Goal: Information Seeking & Learning: Learn about a topic

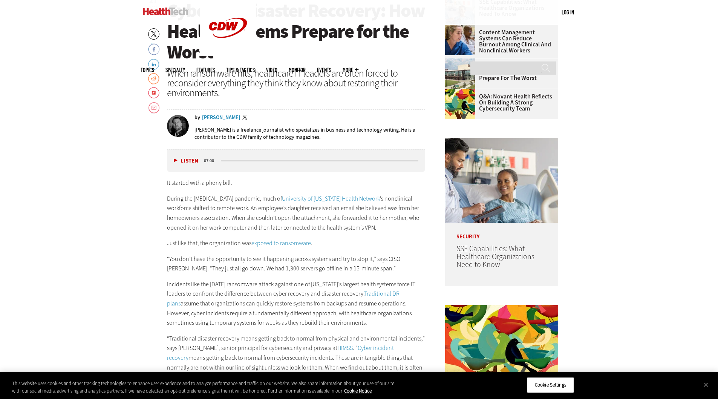
scroll to position [415, 0]
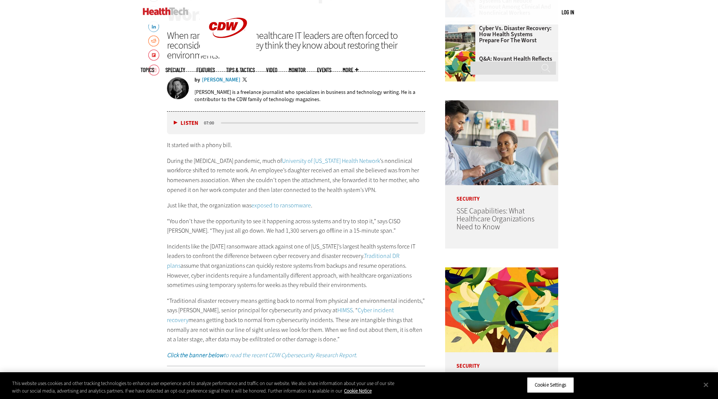
drag, startPoint x: 70, startPoint y: 252, endPoint x: 88, endPoint y: 314, distance: 64.0
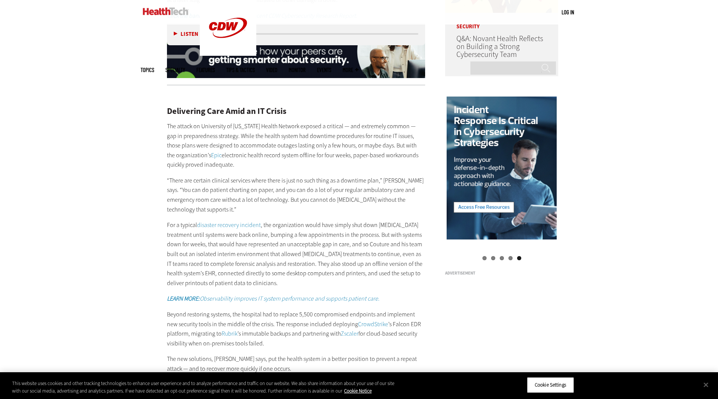
scroll to position [829, 0]
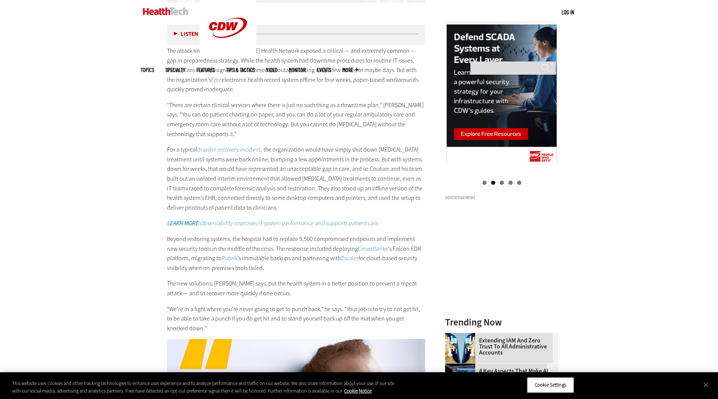
click at [292, 133] on p "“There are certain clinical services where there is just no such thing as a dow…" at bounding box center [296, 119] width 259 height 38
click at [291, 134] on p "“There are certain clinical services where there is just no such thing as a dow…" at bounding box center [296, 119] width 259 height 38
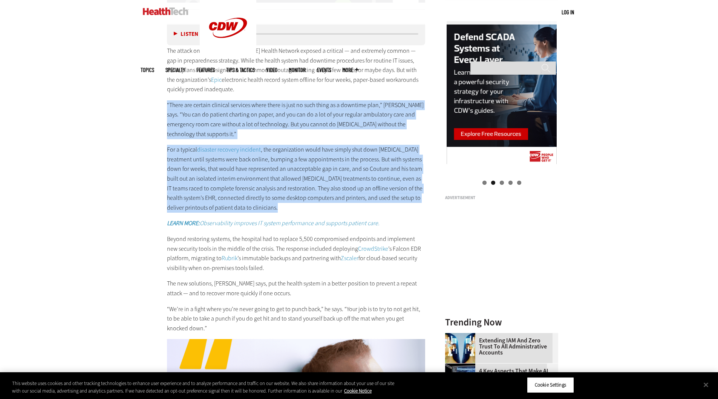
drag, startPoint x: 291, startPoint y: 134, endPoint x: 301, endPoint y: 199, distance: 66.0
click at [301, 199] on div "Delivering Care Amid an IT Crisis The attack on University of [US_STATE] Health…" at bounding box center [296, 174] width 259 height 317
click at [301, 199] on p "For a typical disaster recovery incident , the organization would have simply s…" at bounding box center [296, 178] width 259 height 67
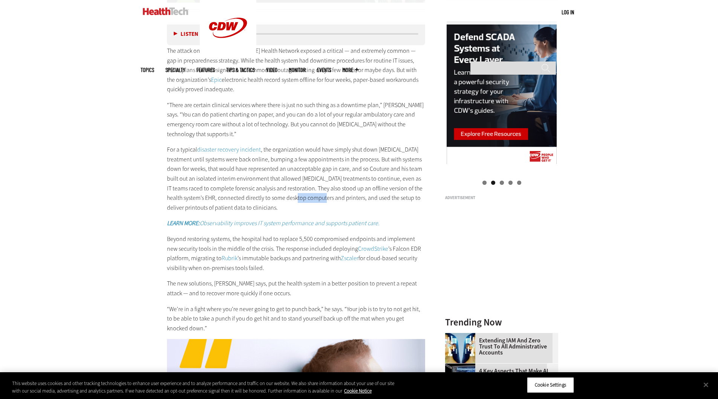
click at [301, 199] on p "For a typical disaster recovery incident , the organization would have simply s…" at bounding box center [296, 178] width 259 height 67
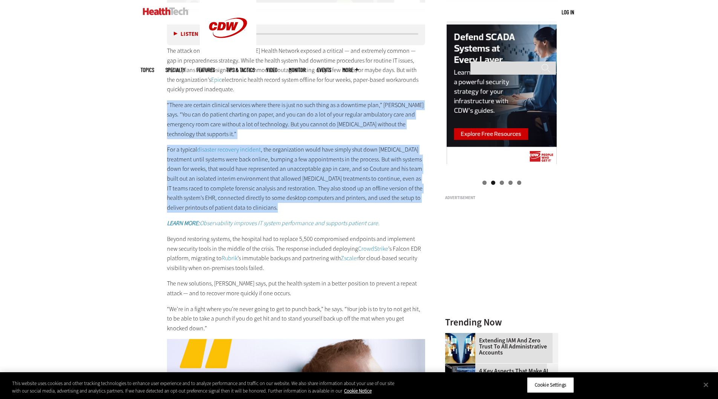
drag, startPoint x: 301, startPoint y: 199, endPoint x: 320, endPoint y: 124, distance: 77.2
click at [319, 127] on div "Delivering Care Amid an IT Crisis The attack on University of [US_STATE] Health…" at bounding box center [296, 174] width 259 height 317
click at [320, 124] on p "“There are certain clinical services where there is just no such thing as a dow…" at bounding box center [296, 119] width 259 height 38
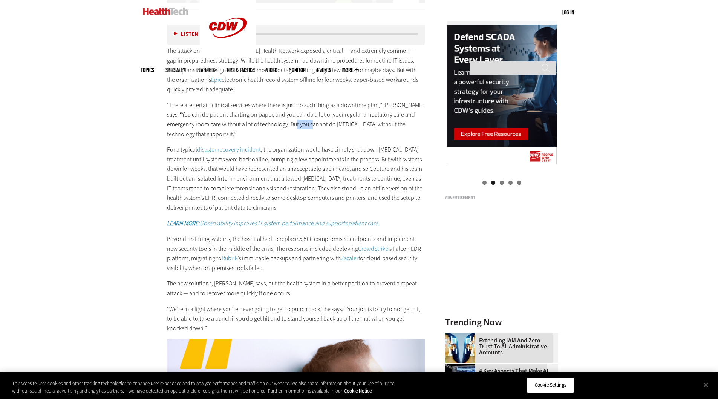
click at [320, 124] on p "“There are certain clinical services where there is just no such thing as a dow…" at bounding box center [296, 119] width 259 height 38
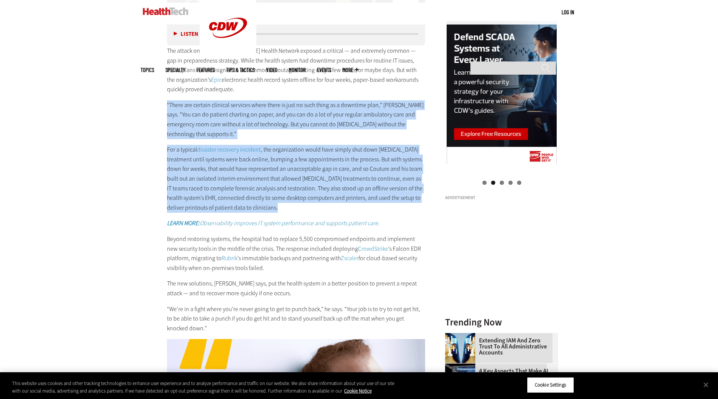
drag, startPoint x: 320, startPoint y: 124, endPoint x: 323, endPoint y: 157, distance: 33.0
click at [323, 157] on div "Delivering Care Amid an IT Crisis The attack on University of [US_STATE] Health…" at bounding box center [296, 174] width 259 height 317
click at [323, 157] on p "For a typical disaster recovery incident , the organization would have simply s…" at bounding box center [296, 178] width 259 height 67
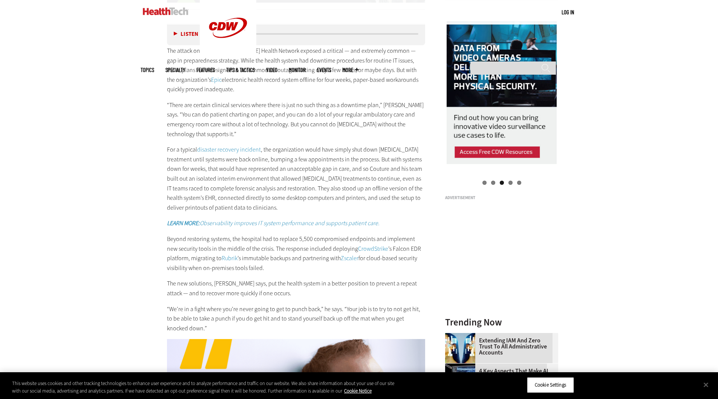
click at [329, 130] on p "“There are certain clinical services where there is just no such thing as a dow…" at bounding box center [296, 119] width 259 height 38
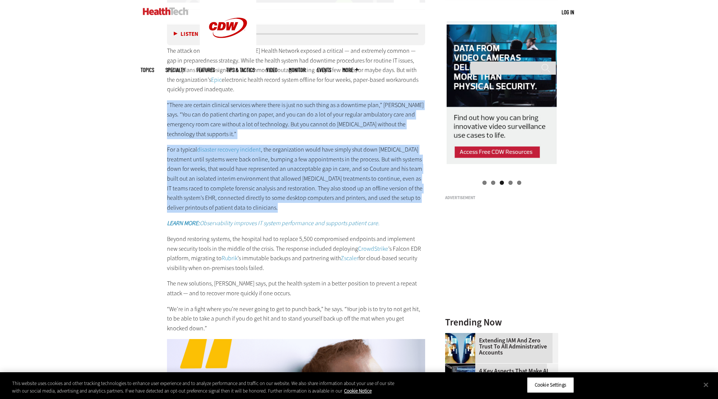
drag, startPoint x: 329, startPoint y: 130, endPoint x: 330, endPoint y: 168, distance: 38.4
click at [330, 168] on div "Delivering Care Amid an IT Crisis The attack on University of [US_STATE] Health…" at bounding box center [296, 174] width 259 height 317
click at [330, 168] on p "For a typical disaster recovery incident , the organization would have simply s…" at bounding box center [296, 178] width 259 height 67
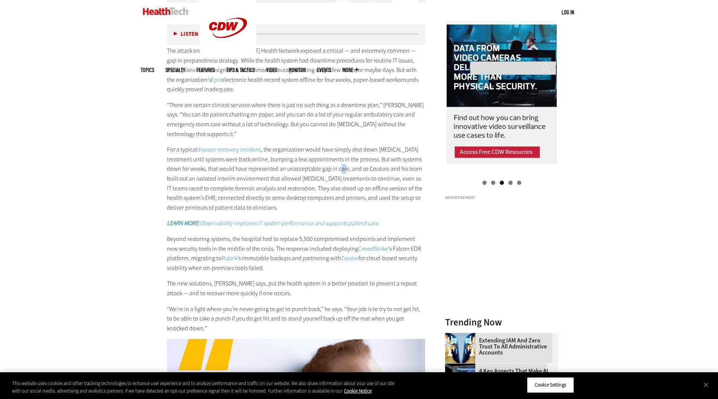
click at [330, 168] on p "For a typical disaster recovery incident , the organization would have simply s…" at bounding box center [296, 178] width 259 height 67
click at [327, 127] on p "“There are certain clinical services where there is just no such thing as a dow…" at bounding box center [296, 119] width 259 height 38
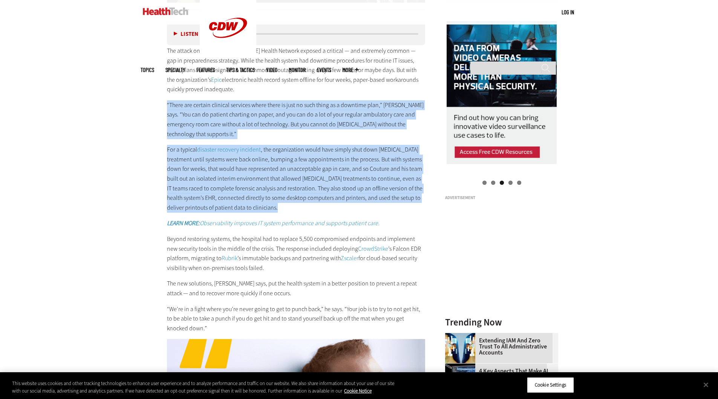
drag, startPoint x: 327, startPoint y: 127, endPoint x: 328, endPoint y: 150, distance: 23.0
click at [328, 150] on div "Delivering Care Amid an IT Crisis The attack on University of [US_STATE] Health…" at bounding box center [296, 174] width 259 height 317
click at [328, 150] on p "For a typical disaster recovery incident , the organization would have simply s…" at bounding box center [296, 178] width 259 height 67
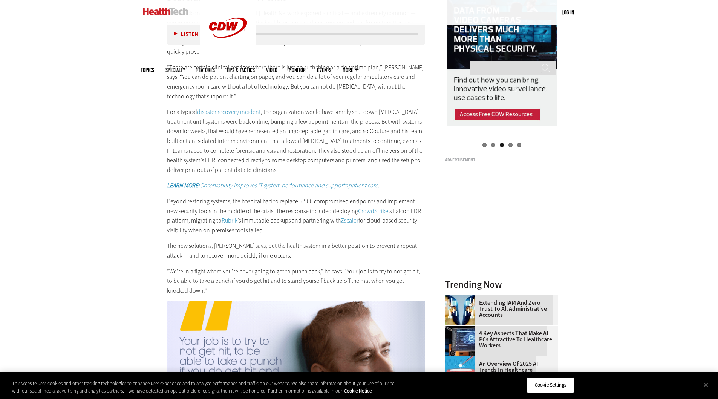
scroll to position [904, 0]
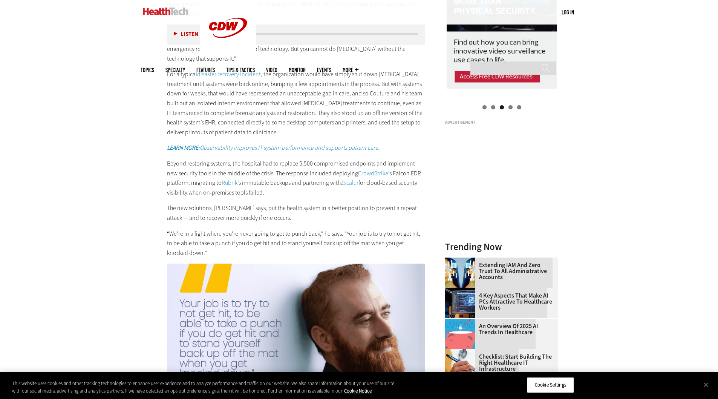
click at [329, 188] on p "Beyond restoring systems, the hospital had to replace 5,500 compromised endpoin…" at bounding box center [296, 178] width 259 height 38
